Goal: Navigation & Orientation: Understand site structure

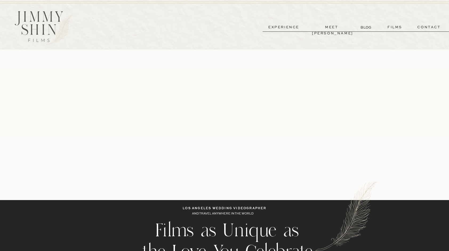
click at [324, 29] on p "meet [PERSON_NAME]" at bounding box center [331, 27] width 39 height 6
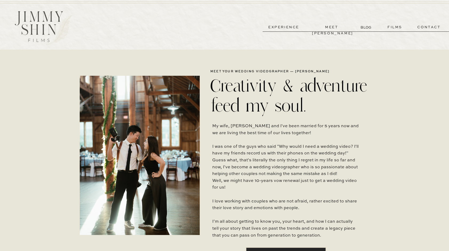
click at [396, 27] on p "films" at bounding box center [395, 27] width 26 height 6
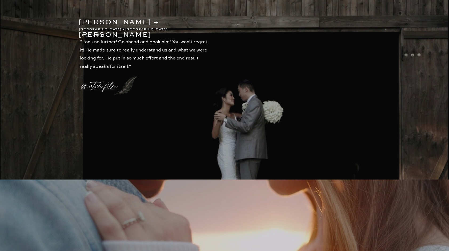
scroll to position [1213, 0]
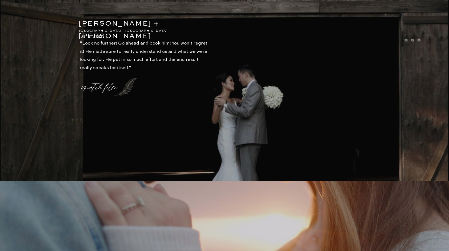
click at [114, 84] on p "watch film" at bounding box center [101, 84] width 38 height 20
click at [356, 54] on icon at bounding box center [353, 58] width 16 height 16
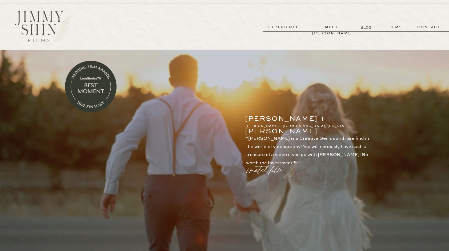
click at [368, 26] on p "BLOG" at bounding box center [367, 28] width 12 height 6
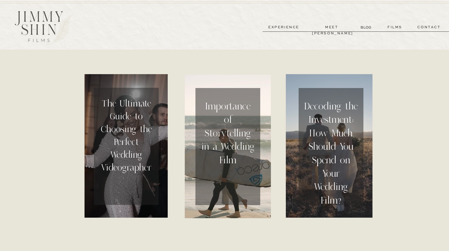
click at [288, 29] on p "experience" at bounding box center [283, 27] width 39 height 6
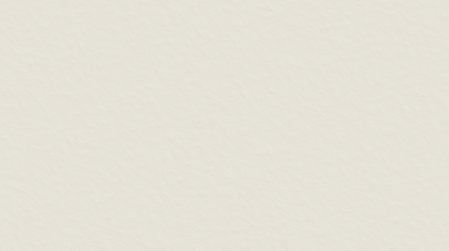
scroll to position [2346, 0]
